Goal: Task Accomplishment & Management: Manage account settings

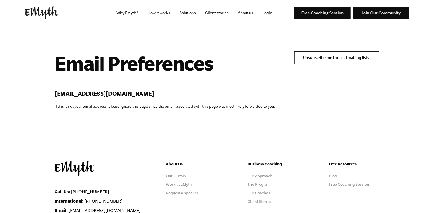
click at [319, 60] on input "Unsubscribe me from all mailing lists." at bounding box center [337, 57] width 85 height 13
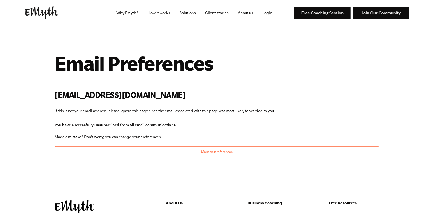
scroll to position [27, 0]
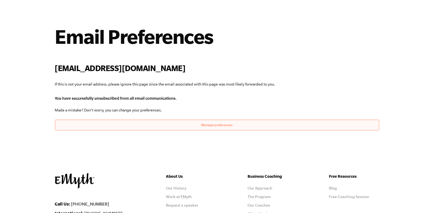
click at [176, 123] on button "Manage preferences" at bounding box center [217, 125] width 325 height 11
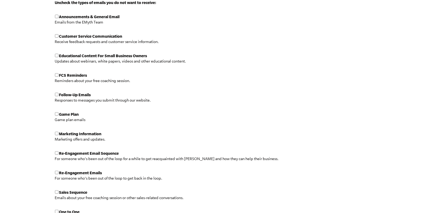
scroll to position [214, 0]
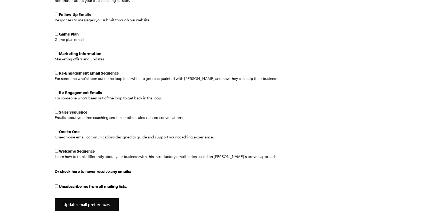
click at [119, 185] on span "Unsubscribe me from all mailing lists." at bounding box center [93, 186] width 69 height 5
click at [58, 185] on input "Unsubscribe me from all mailing lists." at bounding box center [56, 185] width 3 height 3
checkbox input "true"
click at [78, 203] on input "Update email preferences" at bounding box center [87, 204] width 64 height 13
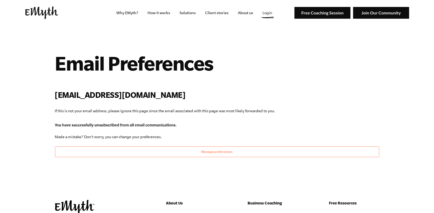
click at [266, 11] on link "Login" at bounding box center [267, 13] width 18 height 26
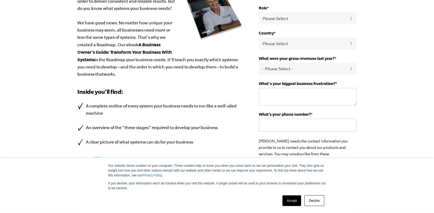
scroll to position [215, 0]
